Goal: Information Seeking & Learning: Learn about a topic

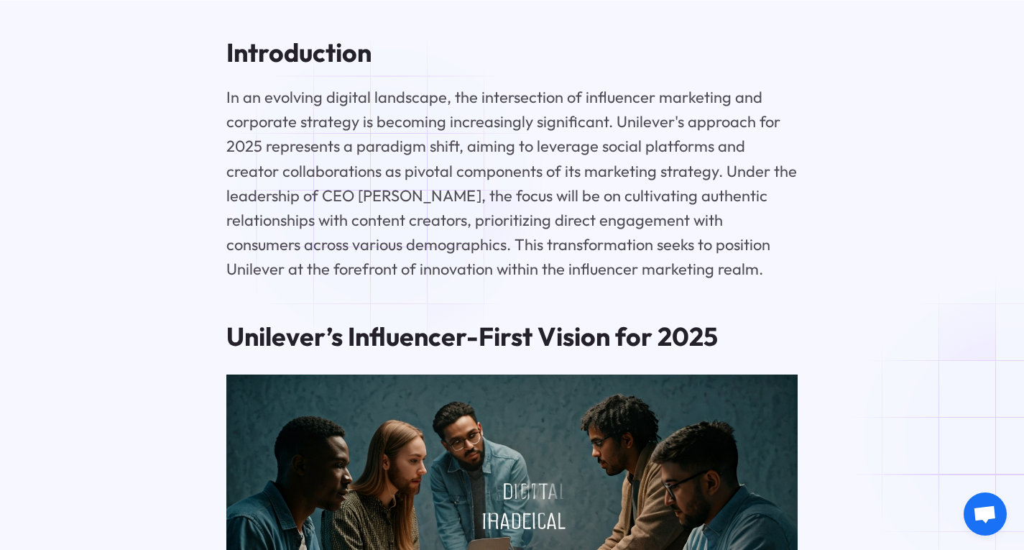
scroll to position [2155, 0]
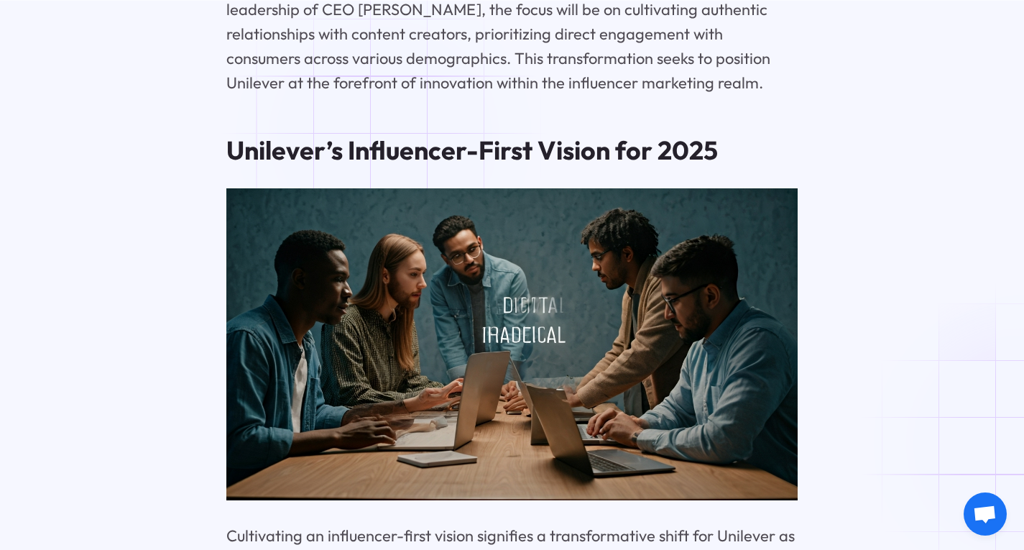
click at [388, 135] on h2 "Unilever’s Influencer-First Vision for 2025" at bounding box center [512, 150] width 572 height 31
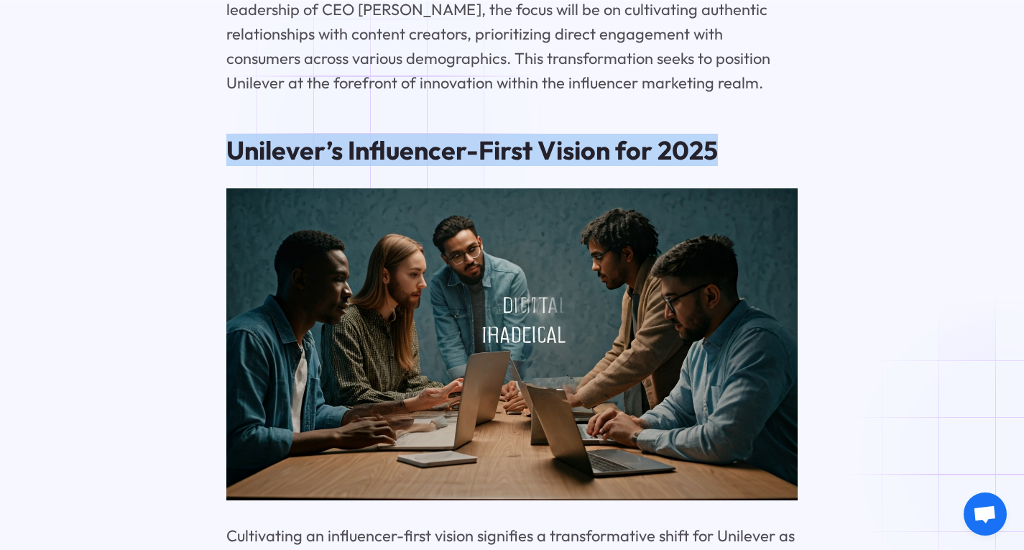
click at [388, 135] on h2 "Unilever’s Influencer-First Vision for 2025" at bounding box center [512, 150] width 572 height 31
click at [483, 135] on h2 "Unilever’s Influencer-First Vision for 2025" at bounding box center [512, 150] width 572 height 31
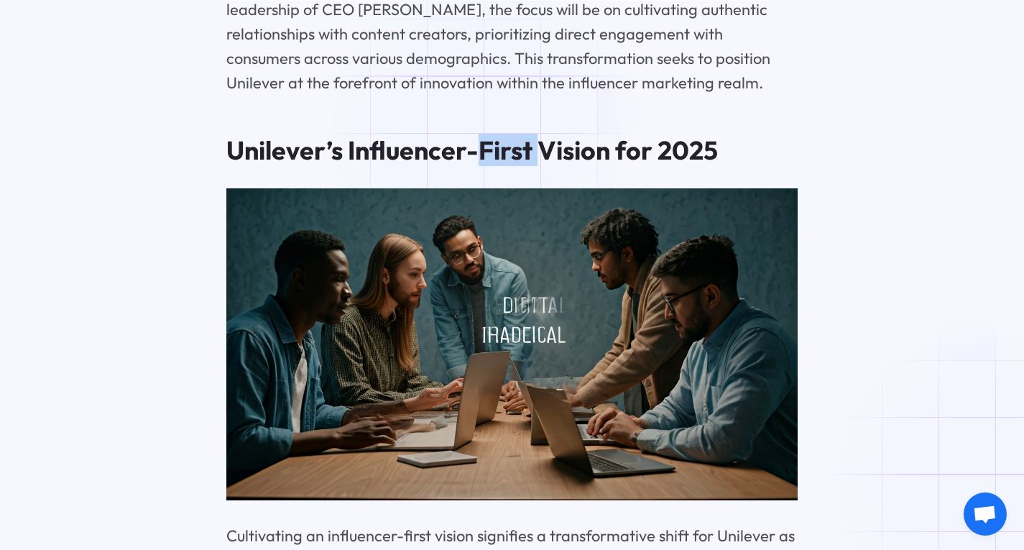
click at [483, 135] on h2 "Unilever’s Influencer-First Vision for 2025" at bounding box center [512, 150] width 572 height 31
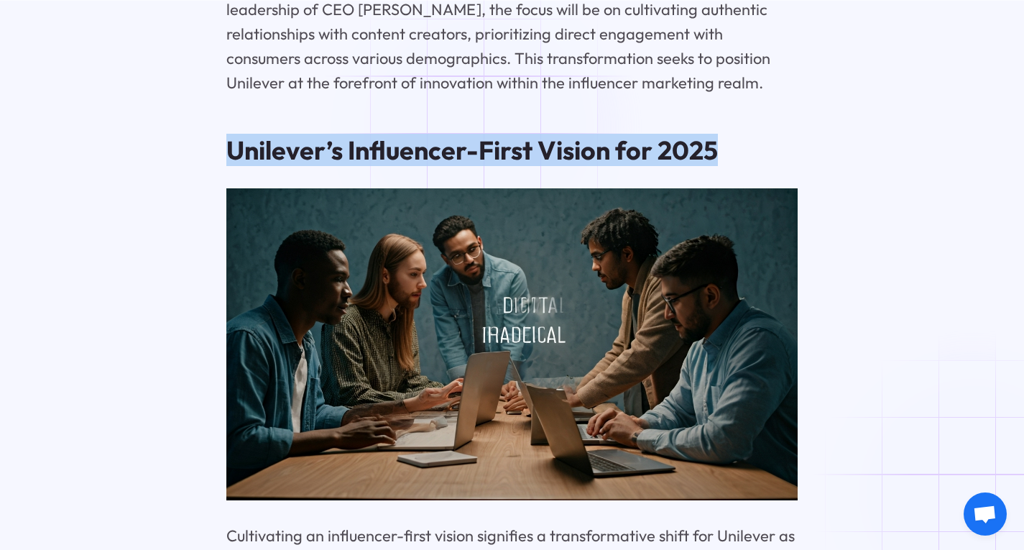
click at [483, 135] on h2 "Unilever’s Influencer-First Vision for 2025" at bounding box center [512, 150] width 572 height 31
click at [519, 135] on h2 "Unilever’s Influencer-First Vision for 2025" at bounding box center [512, 150] width 572 height 31
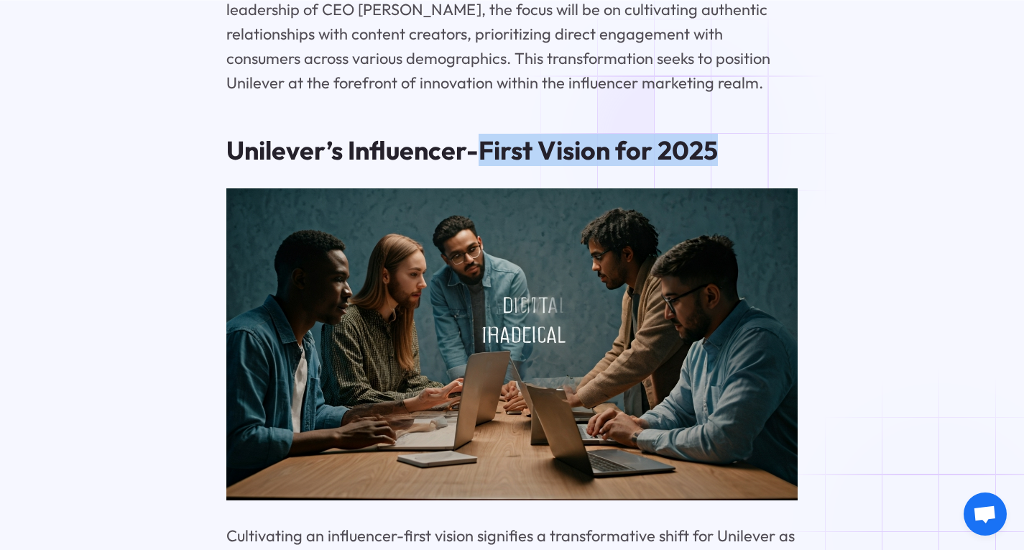
drag, startPoint x: 519, startPoint y: 131, endPoint x: 684, endPoint y: 144, distance: 165.7
click at [684, 144] on h2 "Unilever’s Influencer-First Vision for 2025" at bounding box center [512, 150] width 572 height 31
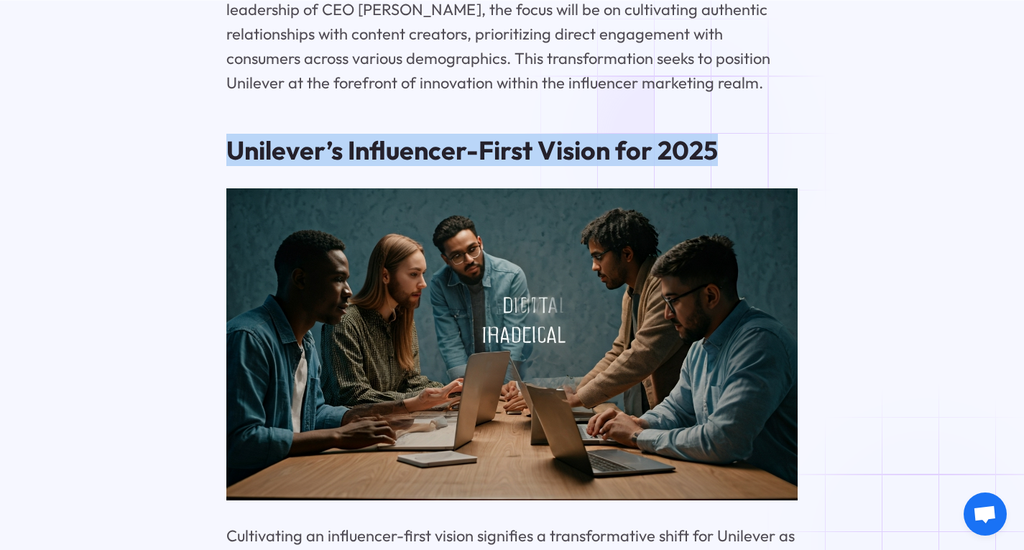
click at [684, 144] on h2 "Unilever’s Influencer-First Vision for 2025" at bounding box center [512, 150] width 572 height 31
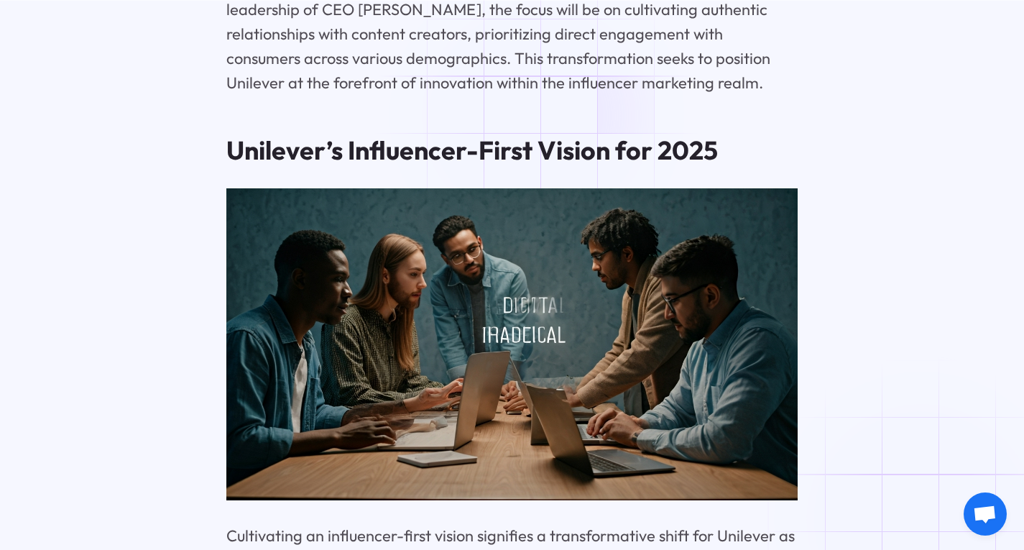
scroll to position [2586, 0]
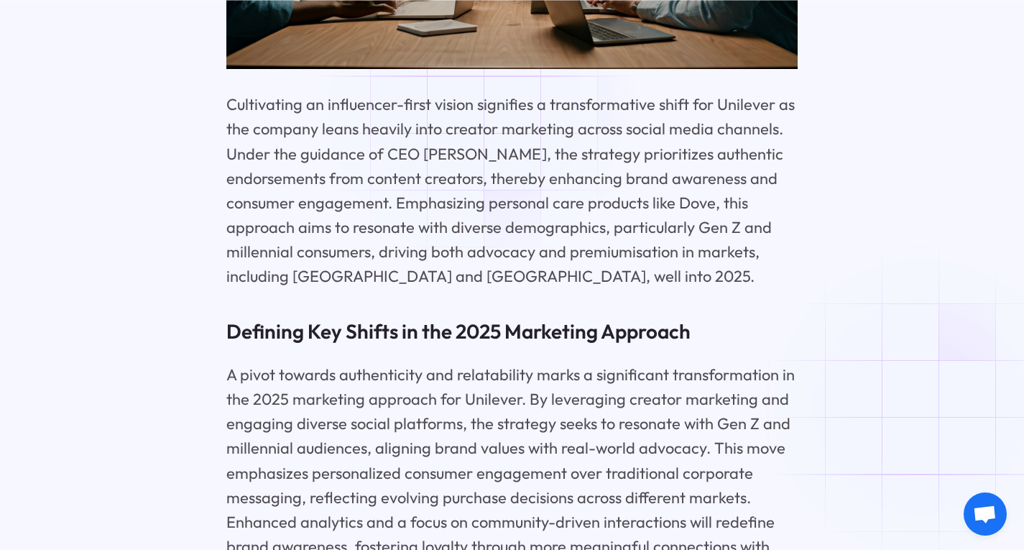
click at [481, 110] on p "Cultivating an influencer-first vision signifies a transformative shift for Uni…" at bounding box center [512, 190] width 572 height 196
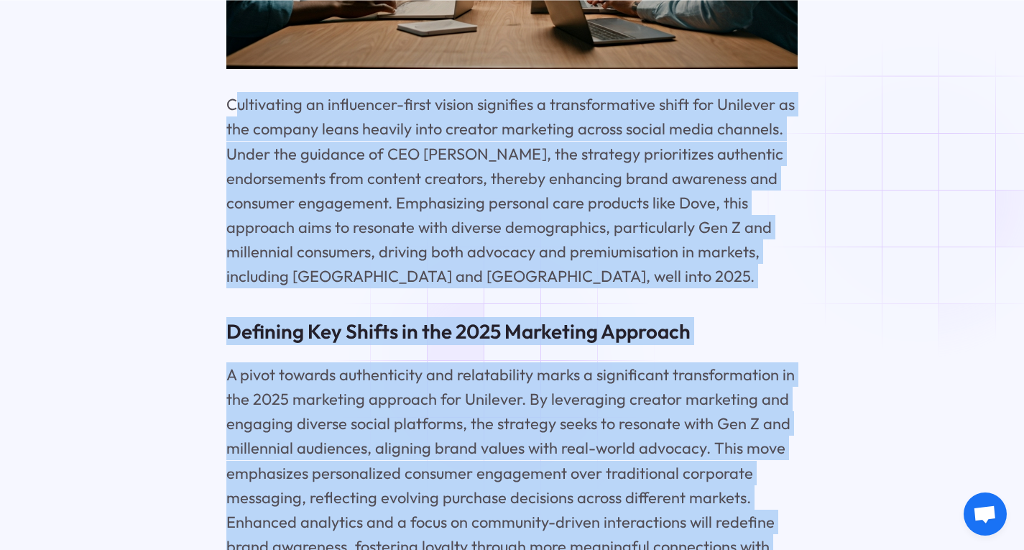
drag, startPoint x: 481, startPoint y: 110, endPoint x: 501, endPoint y: 361, distance: 252.3
click at [501, 362] on p "A pivot towards authenticity and relatability marks a significant transformatio…" at bounding box center [512, 472] width 572 height 221
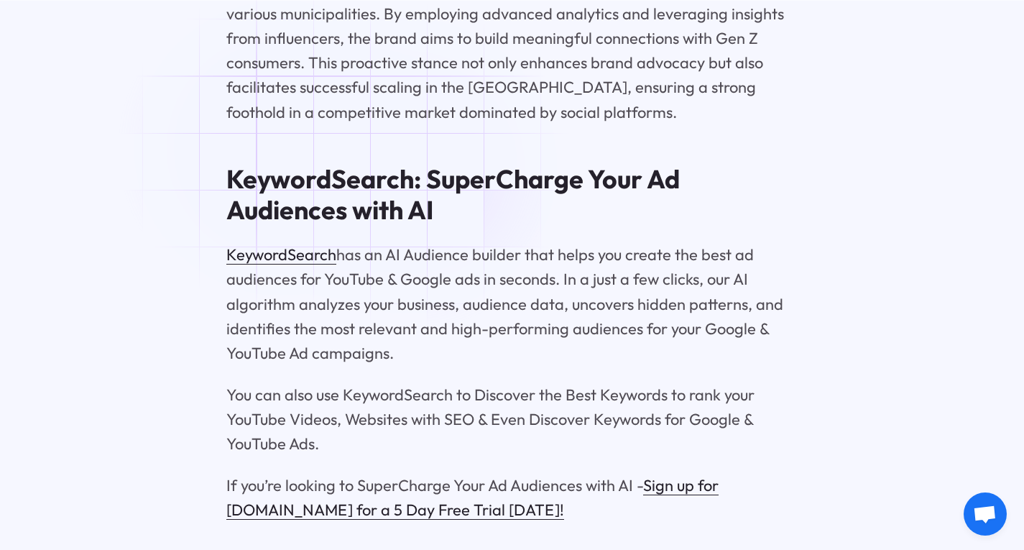
scroll to position [10776, 0]
